Goal: Check status

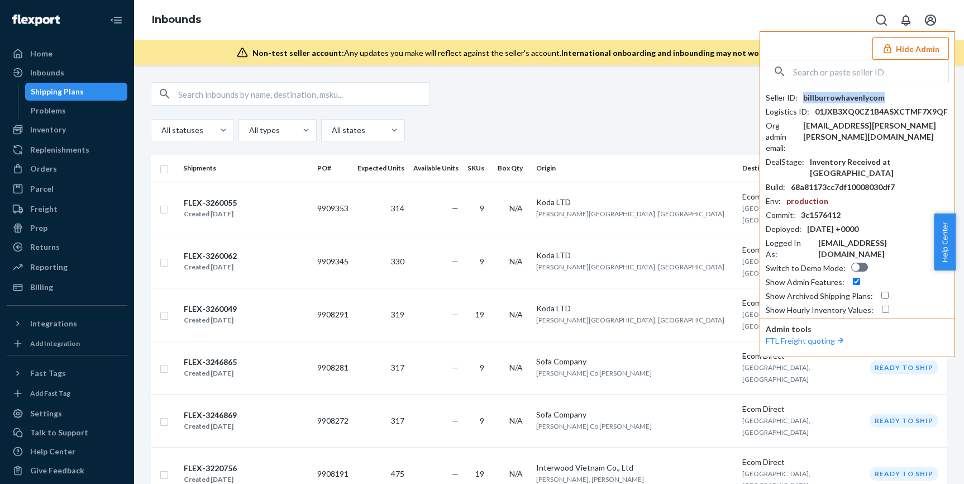
scroll to position [469, 0]
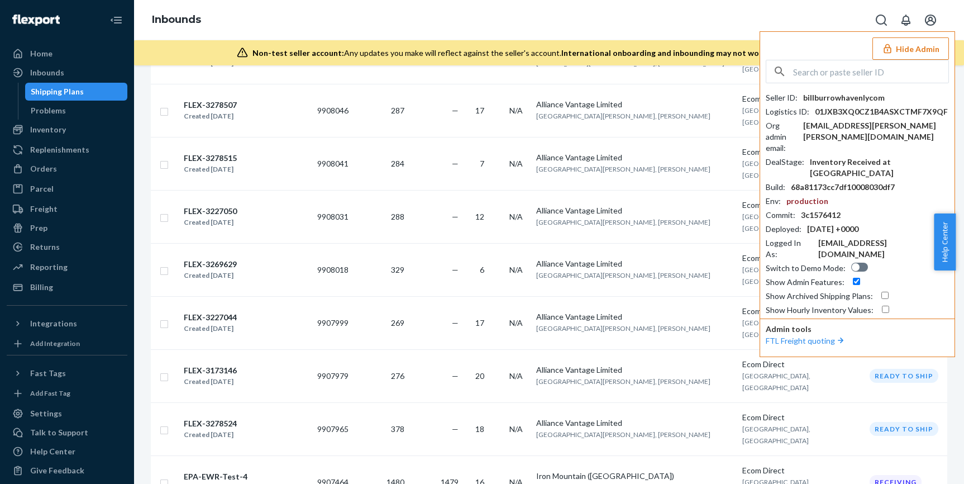
click at [824, 73] on input "text" at bounding box center [870, 71] width 155 height 22
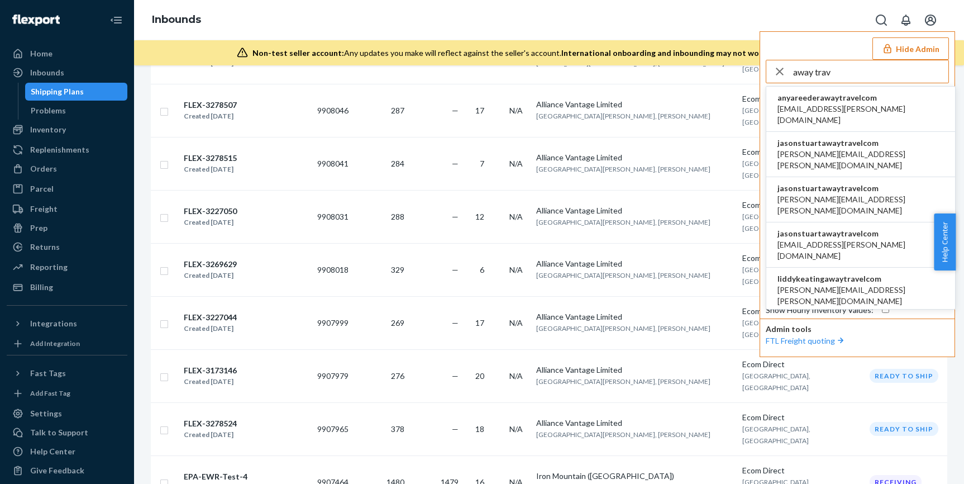
type input "away trav"
click at [865, 149] on span "[PERSON_NAME][EMAIL_ADDRESS][PERSON_NAME][DOMAIN_NAME]" at bounding box center [860, 160] width 166 height 22
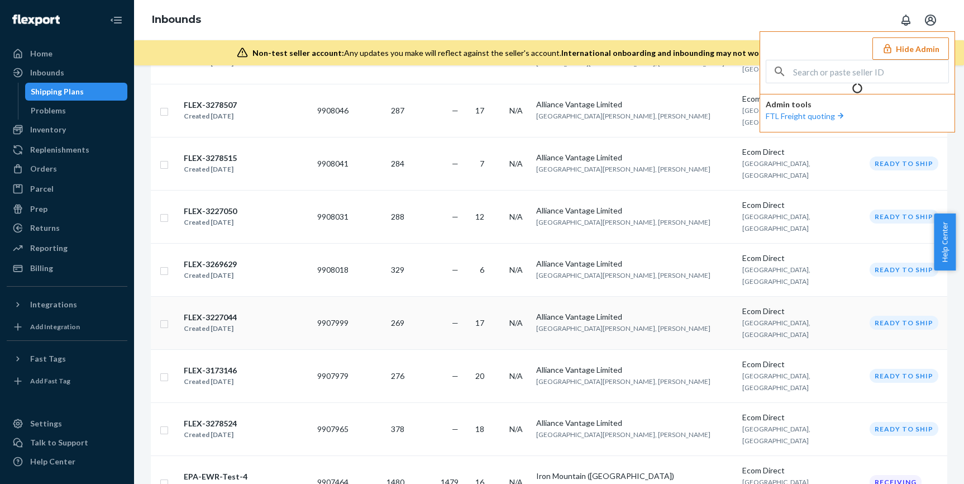
scroll to position [0, 0]
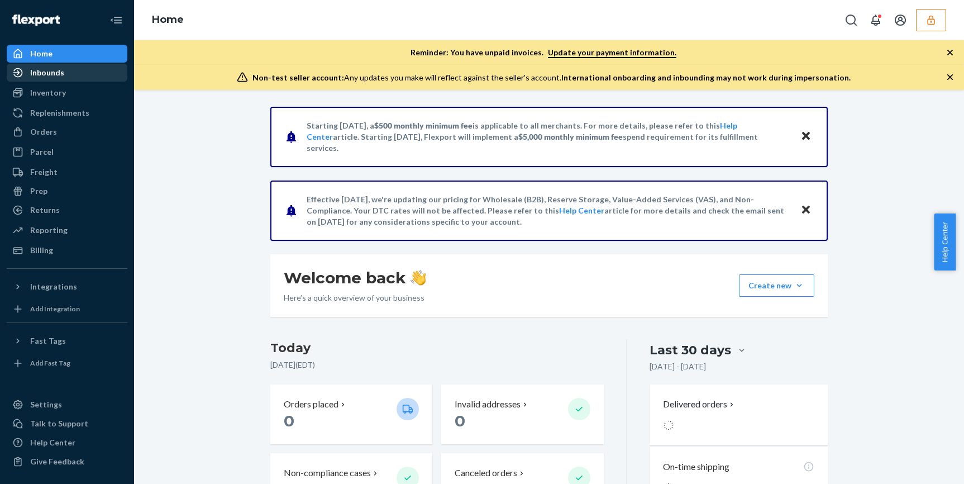
click at [51, 69] on div "Inbounds" at bounding box center [47, 72] width 34 height 11
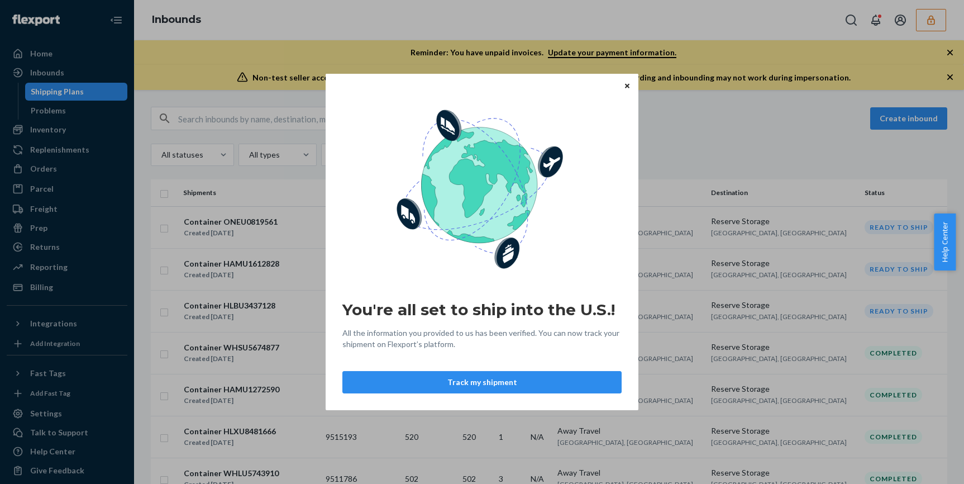
click at [627, 86] on icon "Close" at bounding box center [627, 85] width 4 height 4
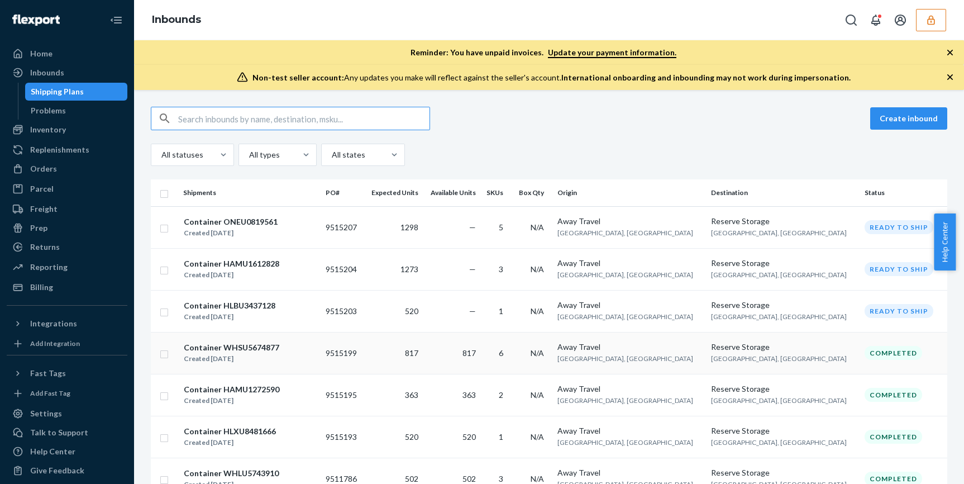
click at [922, 349] on div "Completed" at bounding box center [902, 353] width 74 height 14
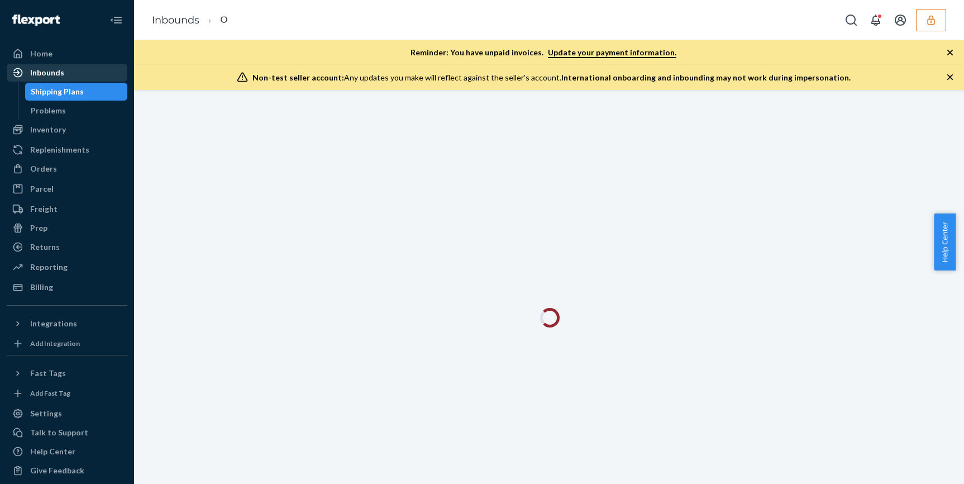
click at [52, 69] on div "Inbounds" at bounding box center [47, 72] width 34 height 11
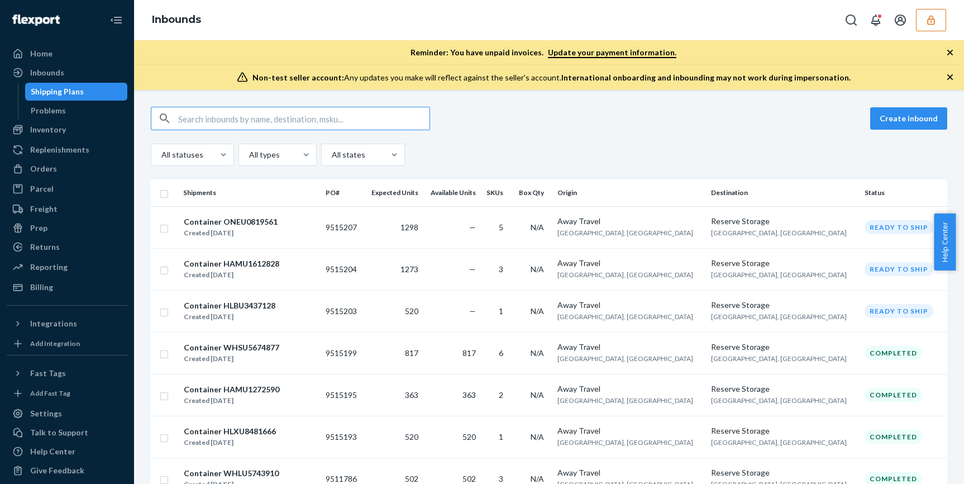
click at [562, 141] on div "Create inbound All statuses All types All states" at bounding box center [549, 136] width 796 height 59
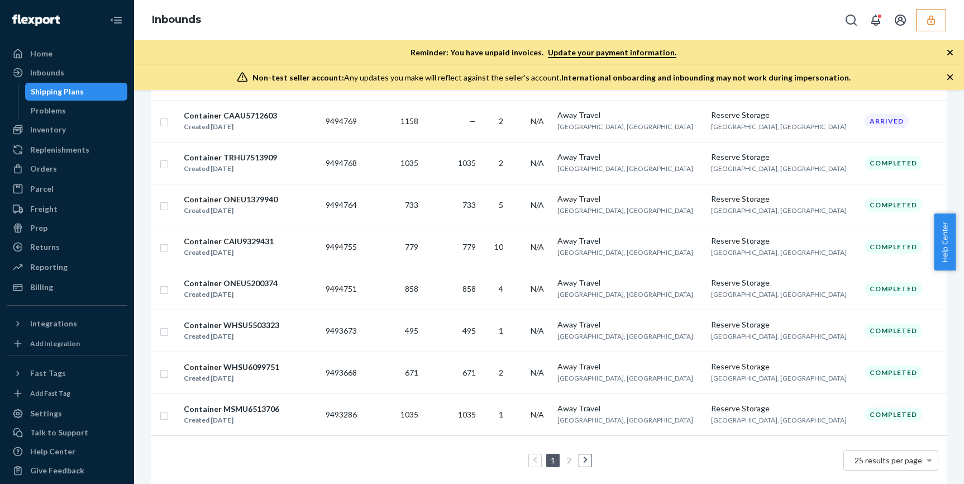
scroll to position [827, 0]
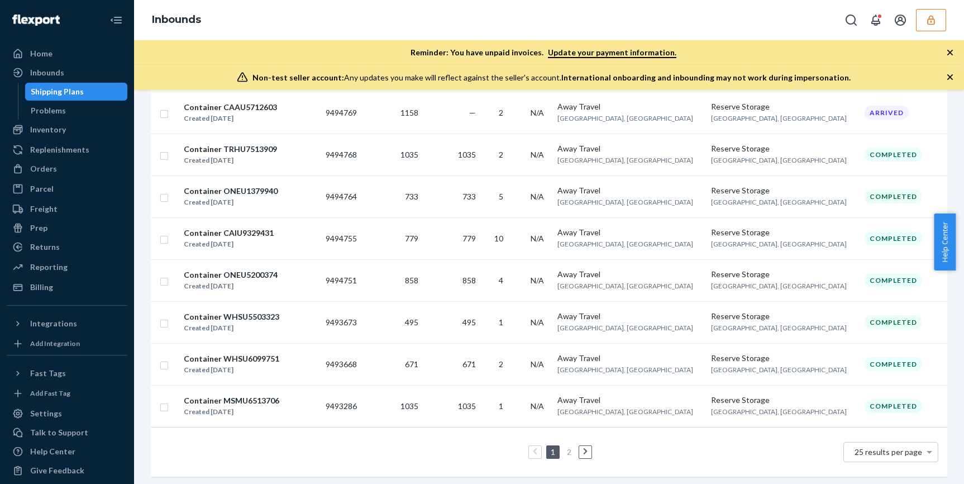
click at [565, 452] on link "2" at bounding box center [569, 451] width 9 height 9
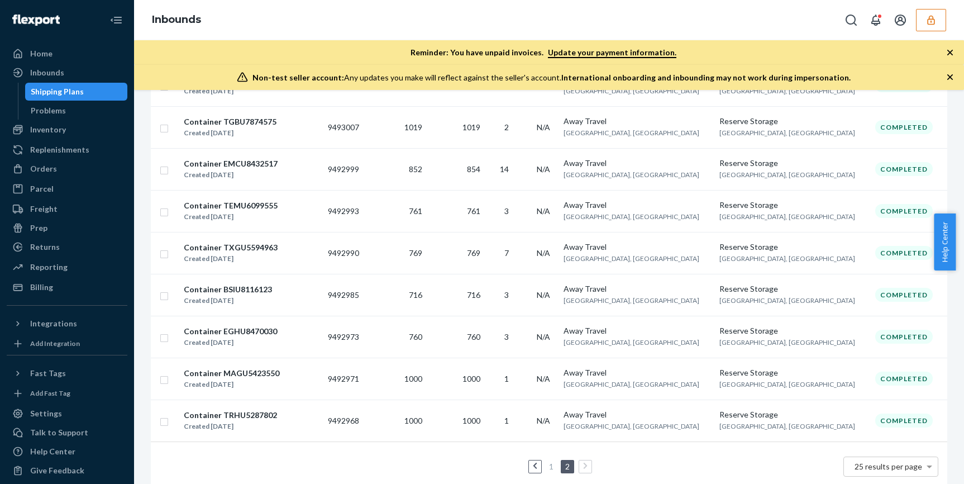
scroll to position [737, 0]
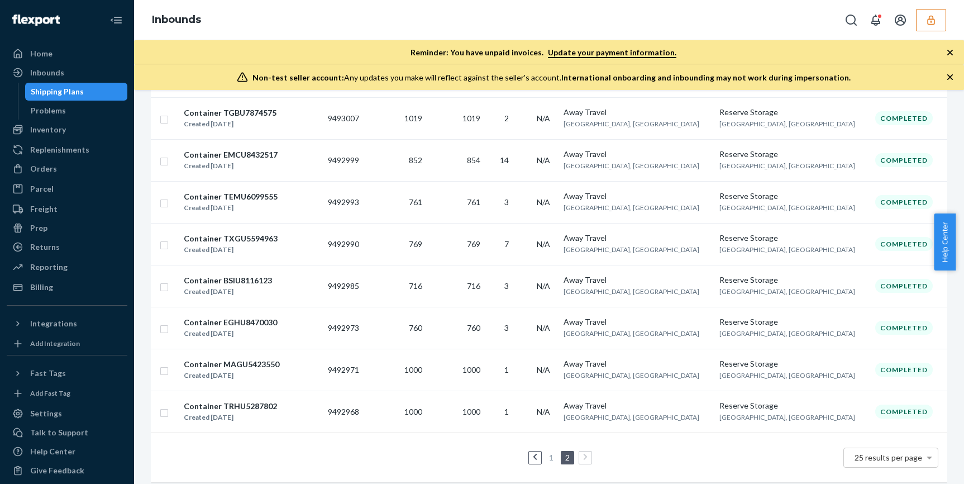
click at [550, 456] on link "1" at bounding box center [551, 456] width 9 height 9
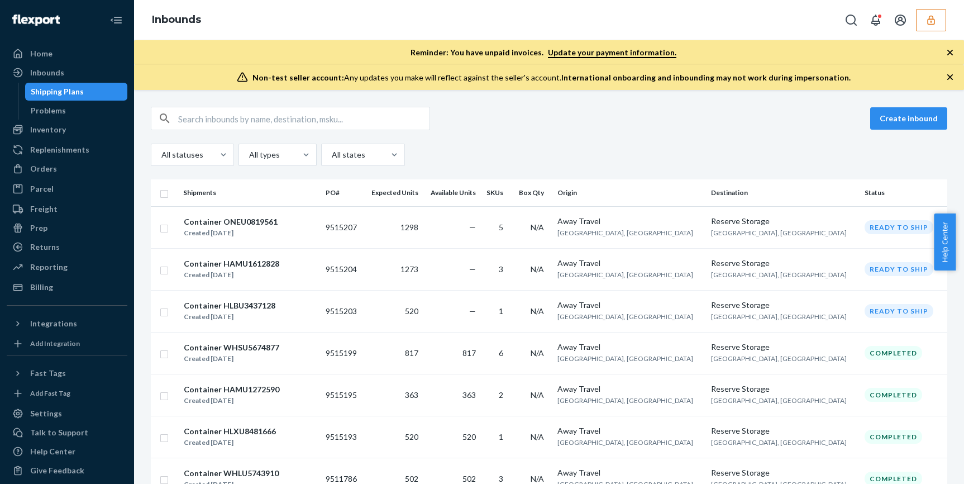
click at [932, 26] on button "button" at bounding box center [931, 20] width 30 height 22
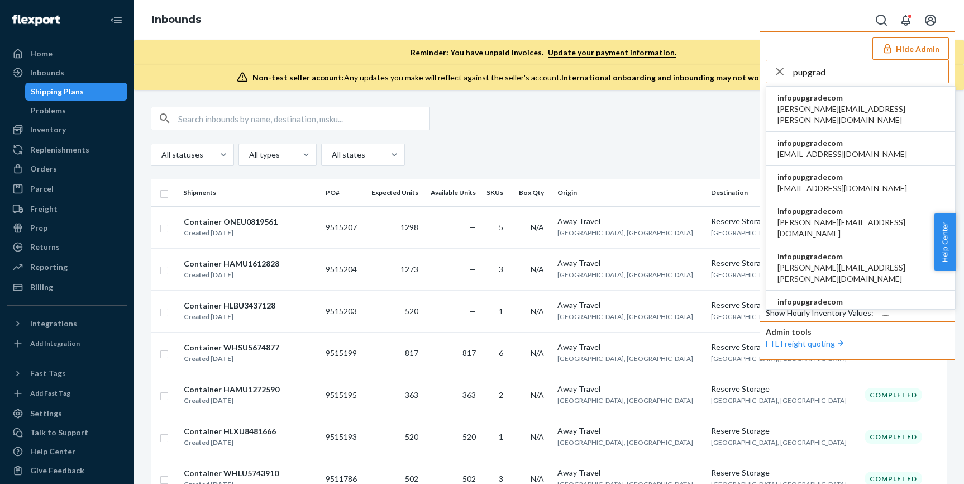
type input "pupgrad"
click at [877, 102] on span "infopupgradecom" at bounding box center [860, 97] width 166 height 11
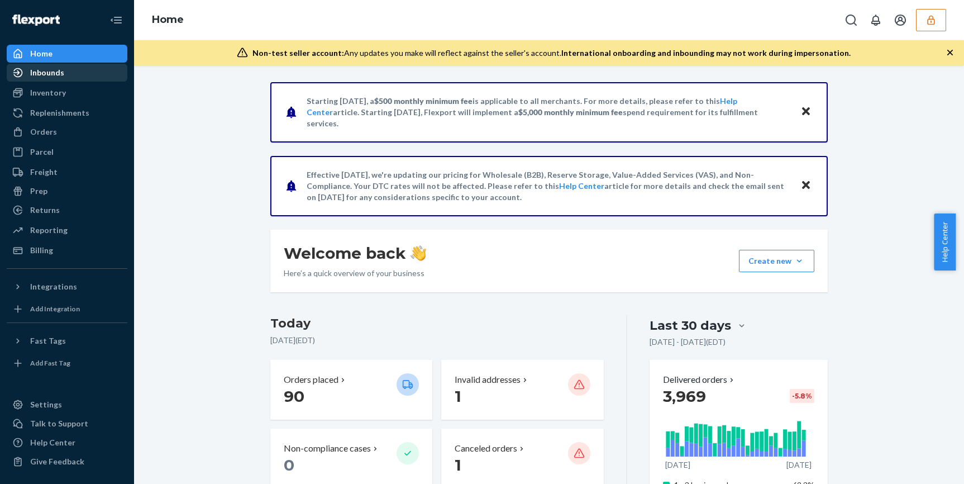
click at [48, 73] on div "Inbounds" at bounding box center [47, 72] width 34 height 11
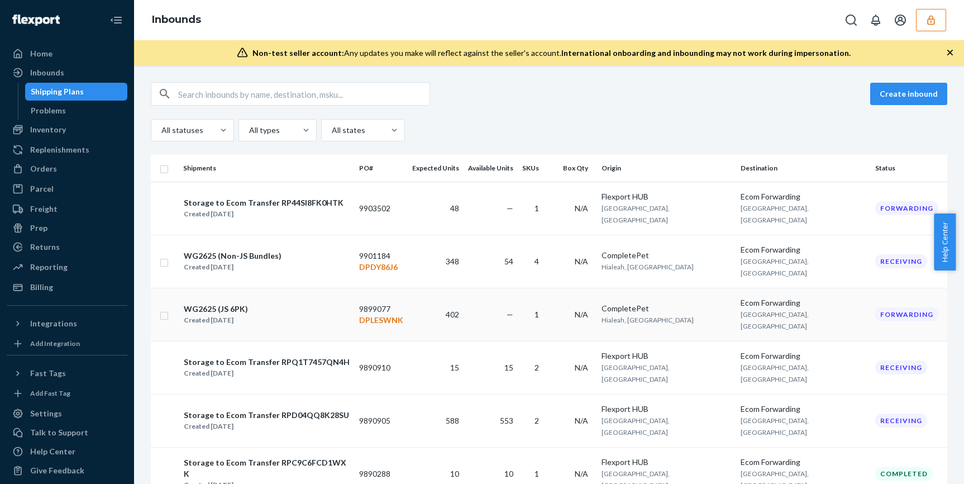
click at [332, 303] on div "WG2625 (JS 6PK) Created Aug 14, 2025" at bounding box center [266, 314] width 167 height 23
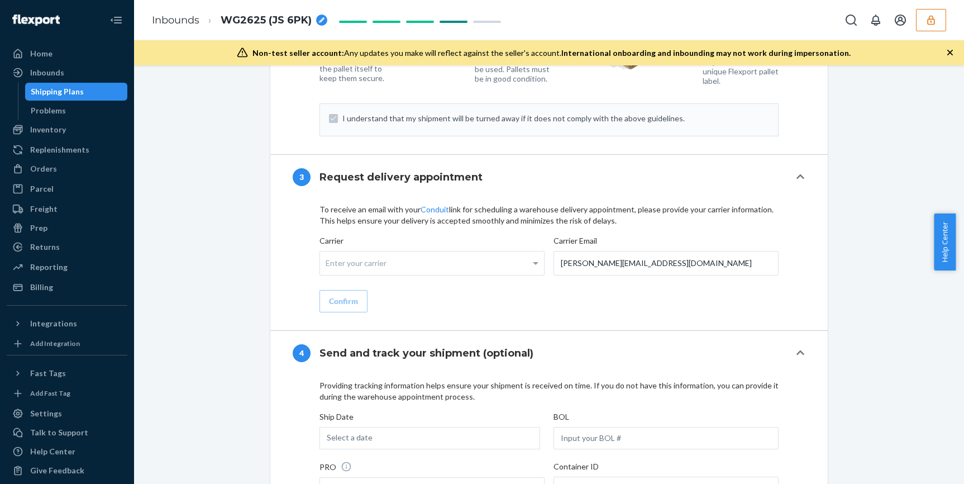
scroll to position [1596, 0]
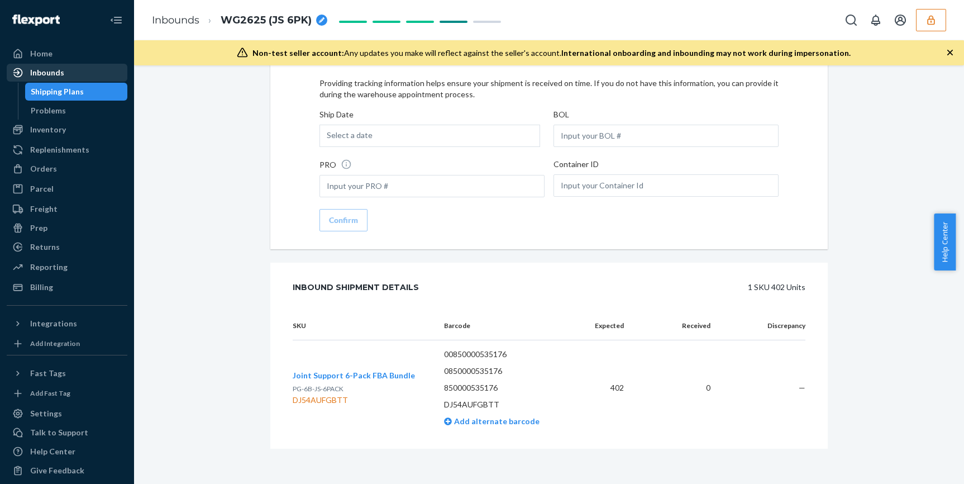
click at [55, 76] on div "Inbounds" at bounding box center [47, 72] width 34 height 11
